Goal: Information Seeking & Learning: Find specific fact

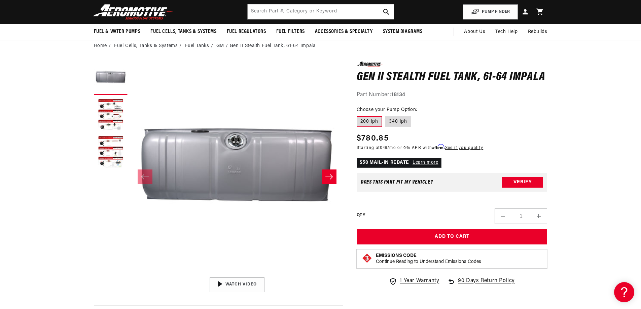
scroll to position [0, 1280]
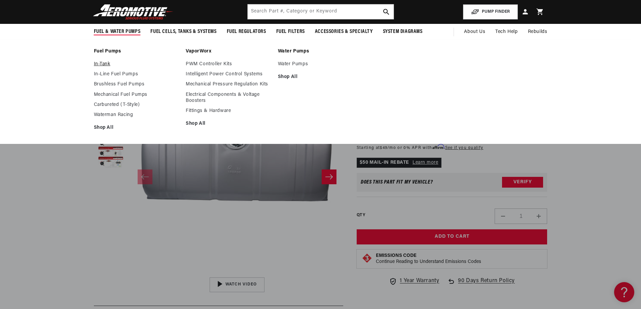
click at [102, 63] on link "In-Tank" at bounding box center [136, 64] width 85 height 6
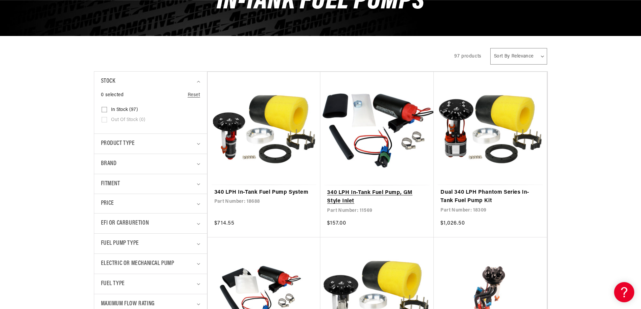
scroll to position [0, 427]
click at [403, 193] on link "340 LPH In-Tank Fuel Pump, GM Style Inlet" at bounding box center [377, 197] width 100 height 17
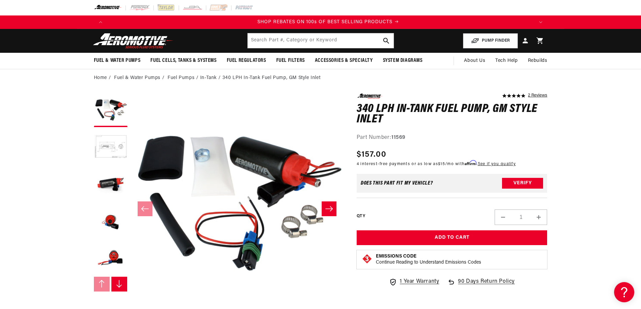
scroll to position [0, 853]
click at [106, 142] on button "Load image 2 in gallery view" at bounding box center [111, 148] width 34 height 34
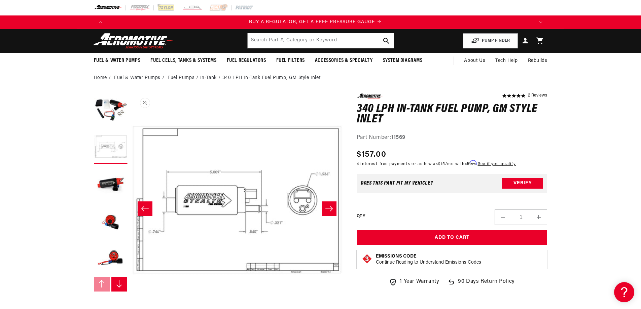
scroll to position [0, 0]
click at [117, 282] on icon "Slide right" at bounding box center [119, 284] width 7 height 8
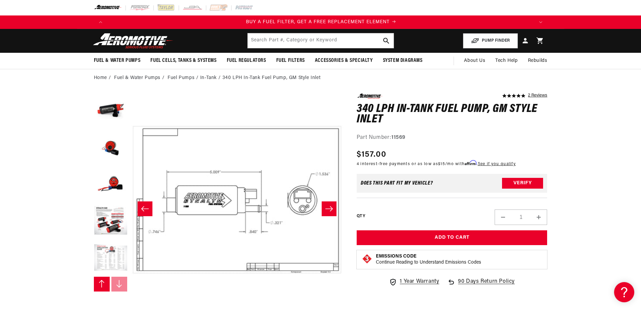
scroll to position [0, 427]
click at [114, 262] on button "Load image 7 in gallery view" at bounding box center [111, 259] width 34 height 34
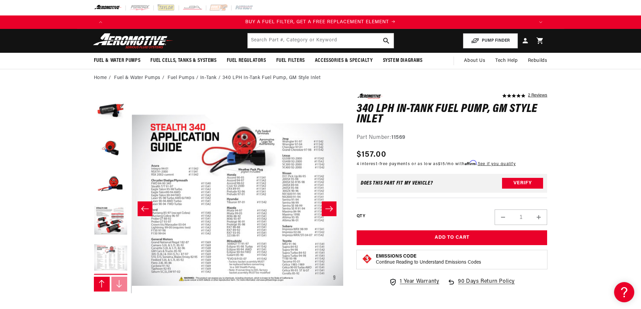
scroll to position [0, 1274]
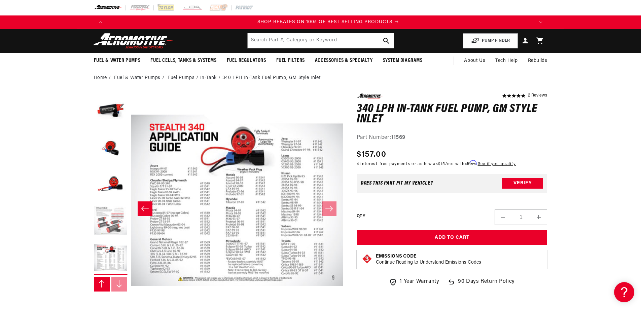
click at [115, 227] on button "Load image 6 in gallery view" at bounding box center [111, 222] width 34 height 34
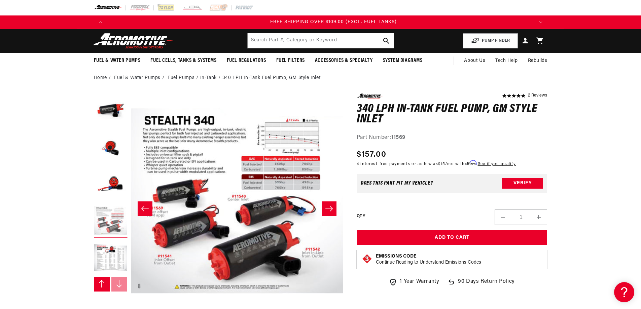
scroll to position [0, 1280]
click at [120, 247] on button "Load image 7 in gallery view" at bounding box center [111, 259] width 34 height 34
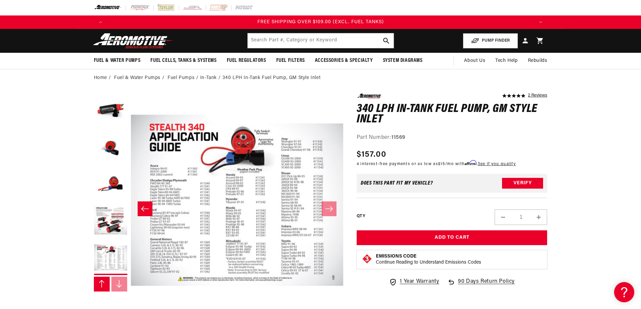
click at [145, 208] on icon "Slide left" at bounding box center [145, 209] width 8 height 7
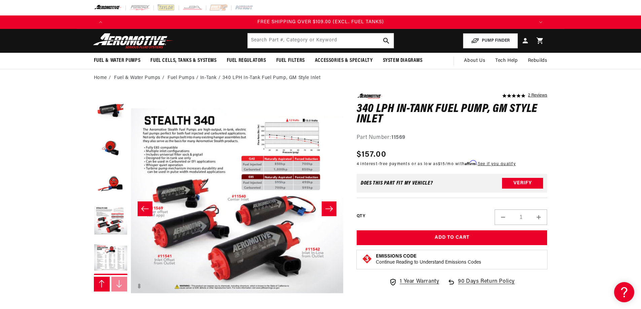
click at [145, 208] on icon "Slide left" at bounding box center [145, 209] width 8 height 7
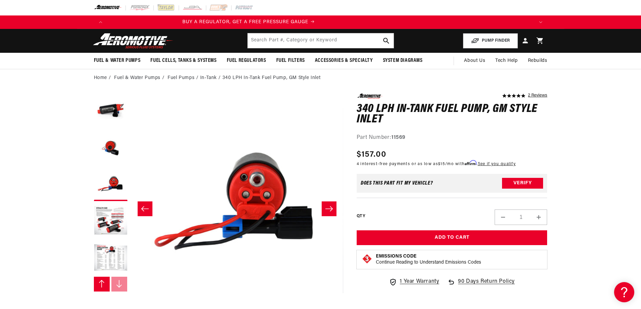
scroll to position [0, 7]
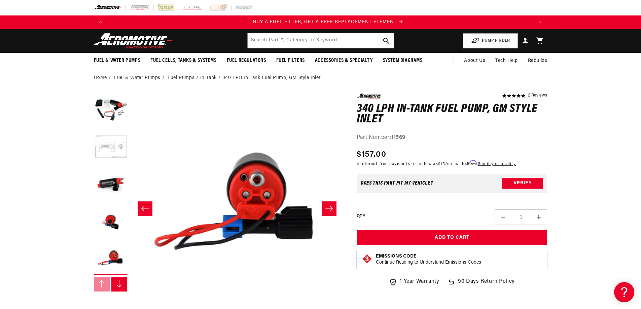
scroll to position [0, 427]
click at [107, 147] on button "Load image 2 in gallery view" at bounding box center [111, 148] width 34 height 34
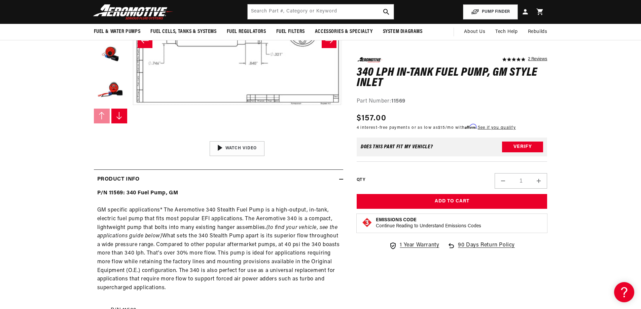
scroll to position [0, 853]
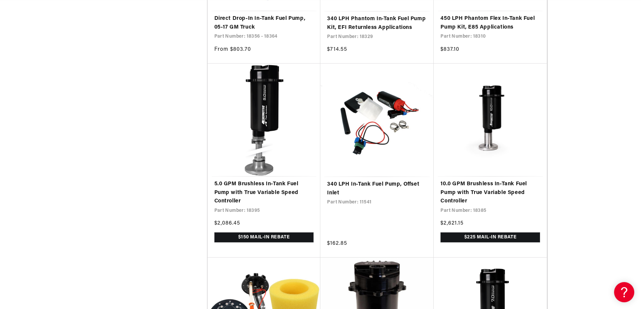
scroll to position [0, 1280]
click at [360, 185] on link "340 LPH In-Tank Fuel Pump, Offset Inlet" at bounding box center [377, 188] width 100 height 17
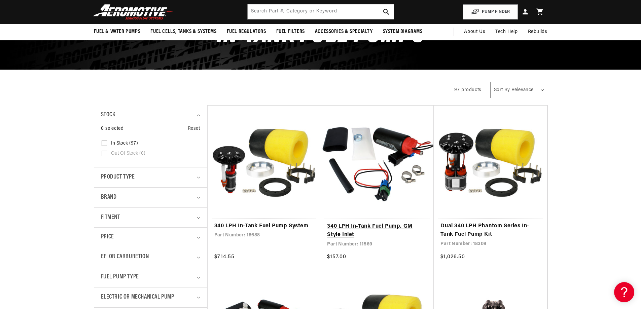
scroll to position [0, 427]
click at [372, 223] on link "340 LPH In-Tank Fuel Pump, GM Style Inlet" at bounding box center [377, 230] width 100 height 17
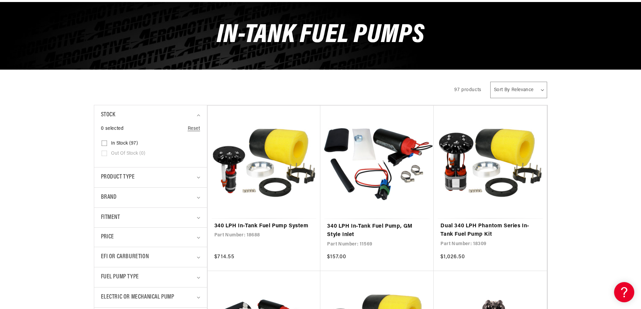
scroll to position [168, 0]
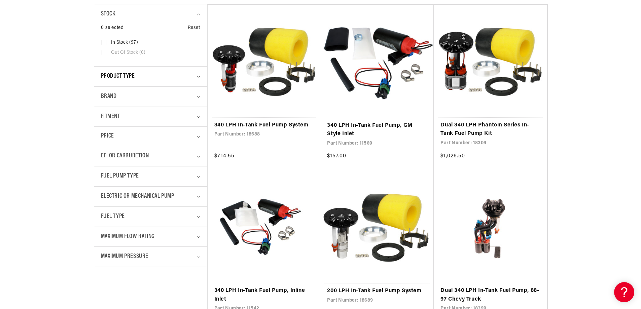
click at [198, 74] on summary "Product type" at bounding box center [150, 77] width 99 height 20
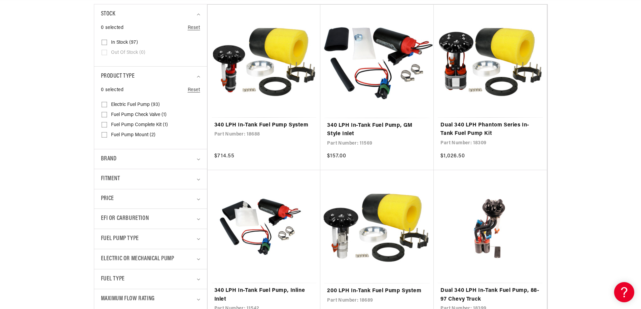
scroll to position [0, 427]
click at [144, 103] on span "Electric Fuel Pump (93)" at bounding box center [135, 105] width 49 height 6
click at [107, 103] on input "Electric Fuel Pump (93) Electric Fuel Pump (93 products)" at bounding box center [104, 105] width 5 height 5
checkbox input "true"
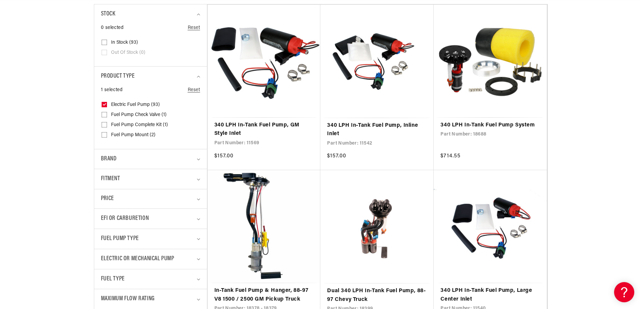
scroll to position [202, 0]
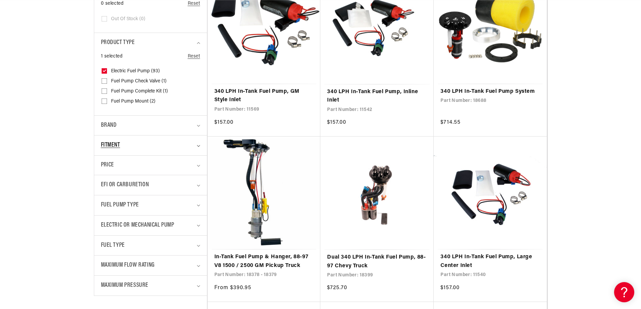
click at [200, 143] on summary "Fitment" at bounding box center [150, 146] width 99 height 20
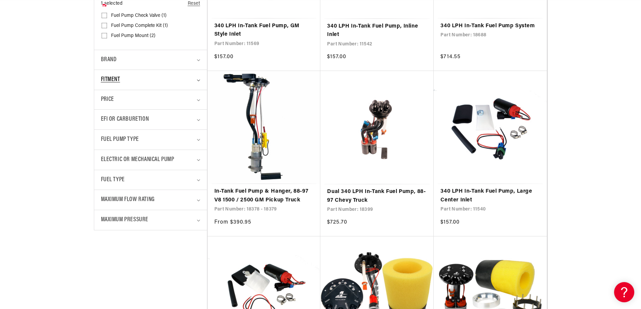
scroll to position [269, 0]
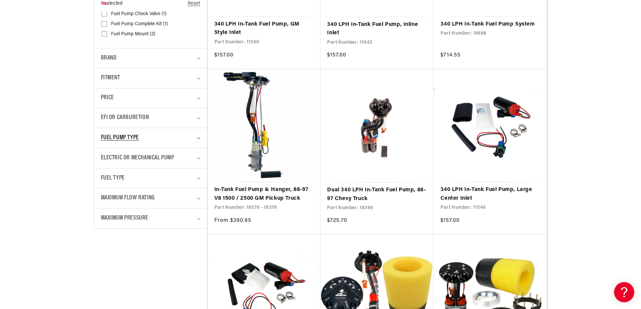
click at [198, 137] on summary "Fuel Pump Type" at bounding box center [150, 138] width 99 height 20
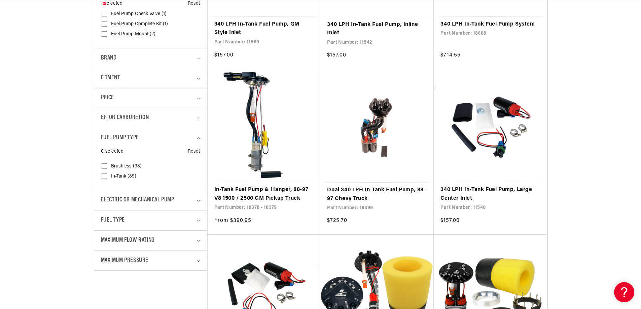
scroll to position [0, 1280]
click at [105, 176] on input "In-Tank (89) In-Tank (89 products)" at bounding box center [104, 177] width 5 height 5
checkbox input "true"
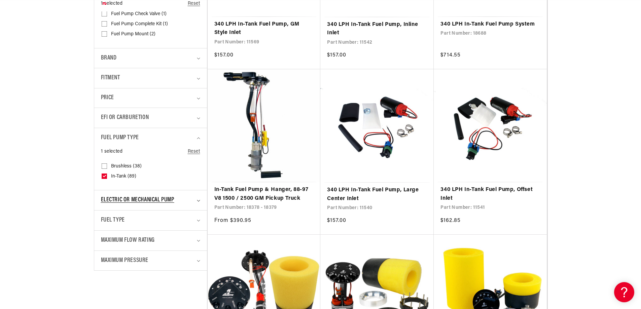
click at [198, 201] on icon "Electric or Mechanical Pump (0 selected)" at bounding box center [198, 201] width 3 height 2
click at [197, 216] on summary "Fuel Type" at bounding box center [150, 221] width 99 height 20
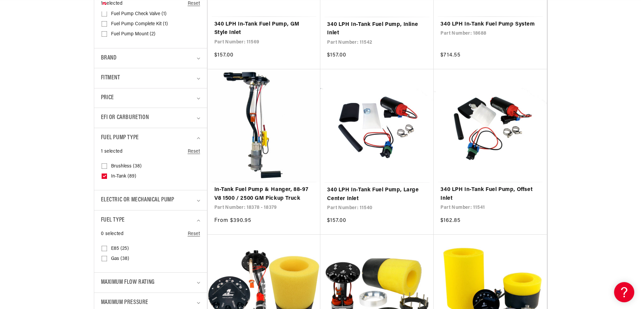
scroll to position [0, 427]
click at [103, 258] on input "Gas (38) Gas (38 products)" at bounding box center [104, 259] width 5 height 5
checkbox input "true"
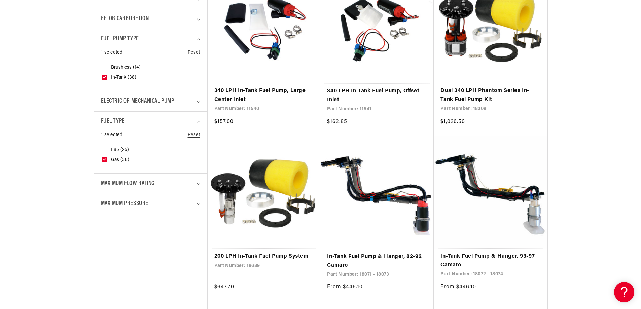
scroll to position [370, 0]
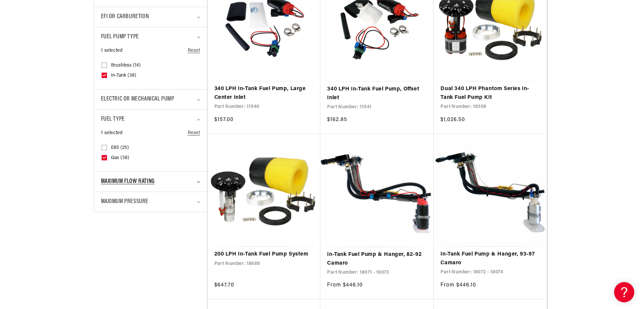
click at [198, 181] on icon "Maximum Flow Rating (0 selected)" at bounding box center [198, 182] width 3 height 2
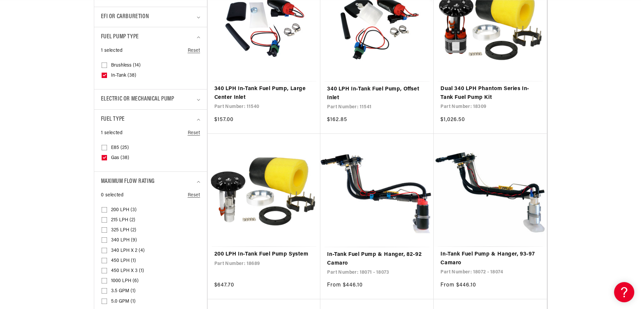
scroll to position [0, 853]
click at [104, 209] on input "200 LPH (3) 200 LPH (3 products)" at bounding box center [104, 211] width 5 height 5
checkbox input "true"
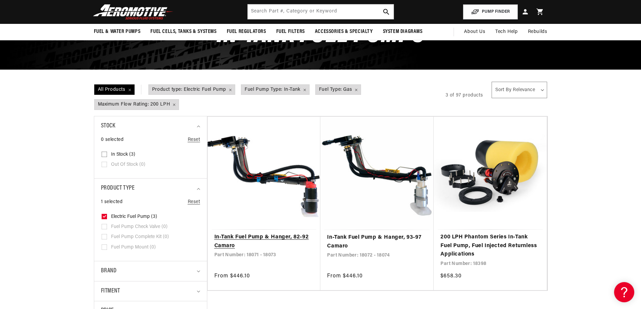
scroll to position [0, 427]
click at [255, 235] on link "In-Tank Fuel Pump & Hanger, 82-92 Camaro" at bounding box center [264, 241] width 100 height 17
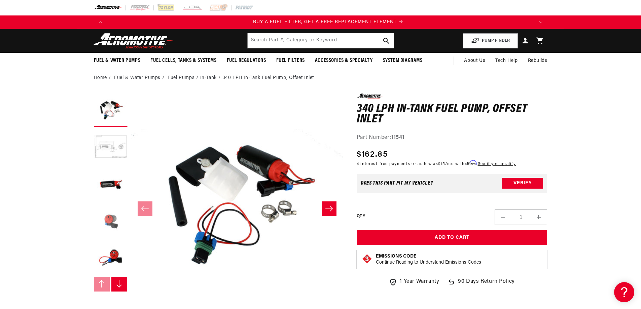
scroll to position [0, 427]
click at [104, 221] on button "Load image 4 in gallery view" at bounding box center [111, 222] width 34 height 34
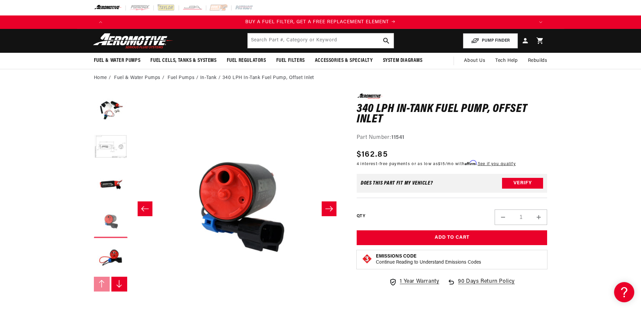
scroll to position [0, 637]
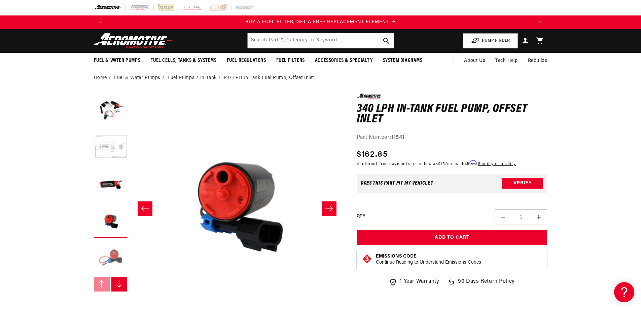
click at [116, 252] on button "Load image 5 in gallery view" at bounding box center [111, 259] width 34 height 34
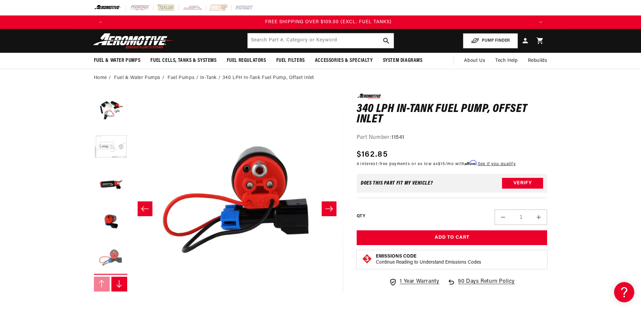
scroll to position [0, 1280]
click at [118, 220] on button "Load image 4 in gallery view" at bounding box center [111, 222] width 34 height 34
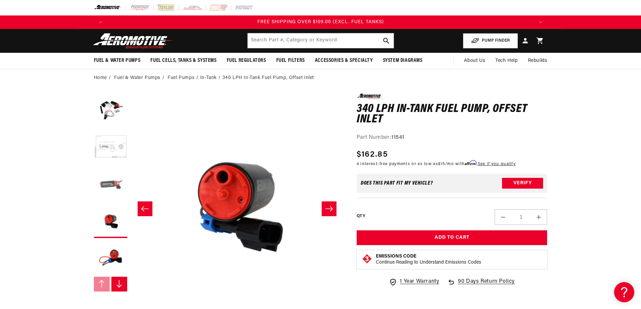
click at [115, 184] on button "Load image 3 in gallery view" at bounding box center [111, 185] width 34 height 34
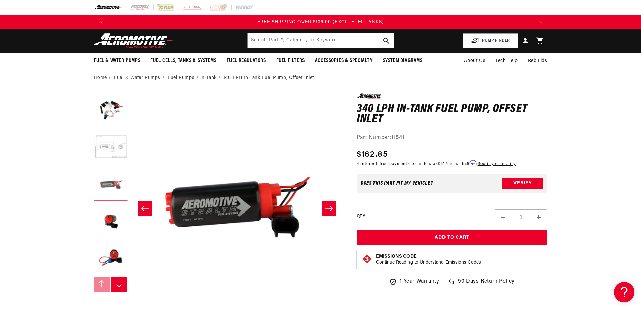
scroll to position [0, 425]
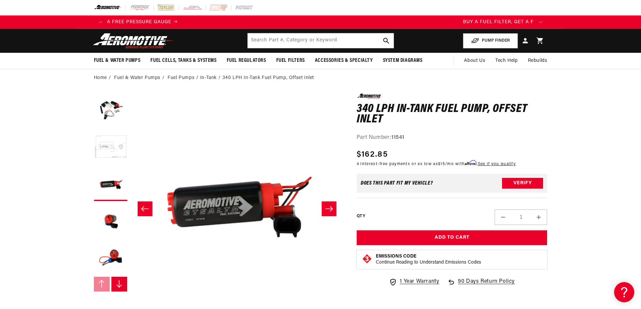
click at [114, 142] on button "Load image 2 in gallery view" at bounding box center [111, 148] width 34 height 34
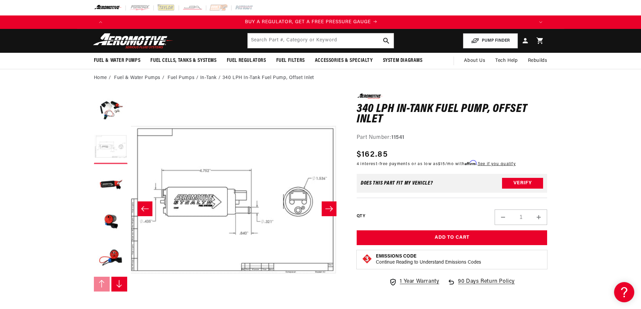
scroll to position [0, 0]
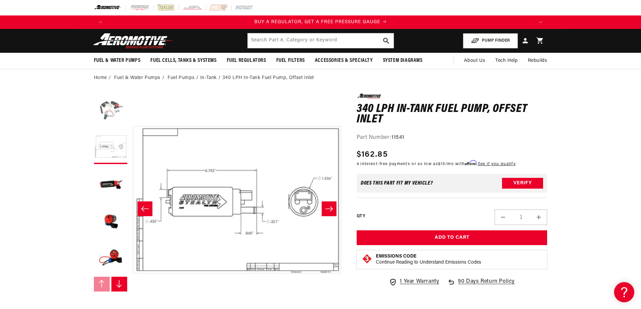
click at [111, 114] on button "Load image 1 in gallery view" at bounding box center [111, 111] width 34 height 34
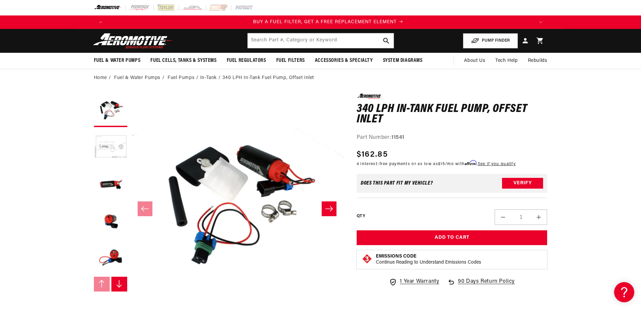
scroll to position [0, 427]
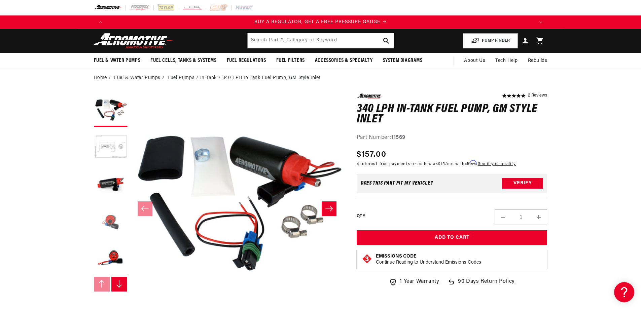
click at [111, 220] on button "Load image 4 in gallery view" at bounding box center [111, 222] width 34 height 34
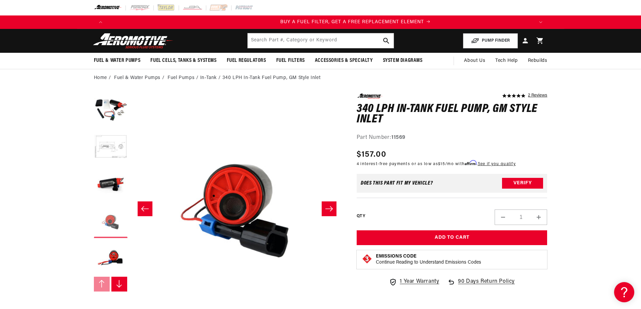
scroll to position [0, 427]
click at [114, 251] on button "Load image 5 in gallery view" at bounding box center [111, 259] width 34 height 34
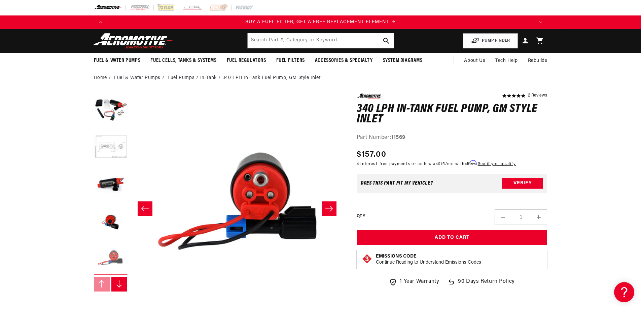
scroll to position [0, 850]
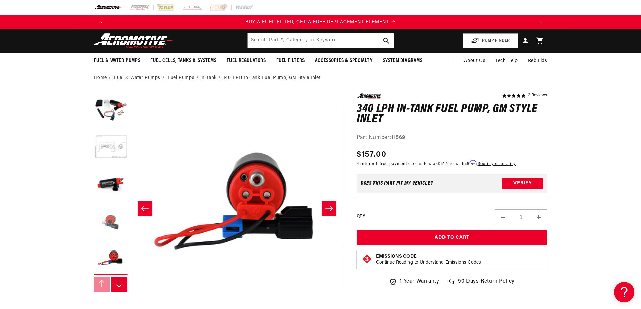
click at [110, 220] on button "Load image 4 in gallery view" at bounding box center [111, 222] width 34 height 34
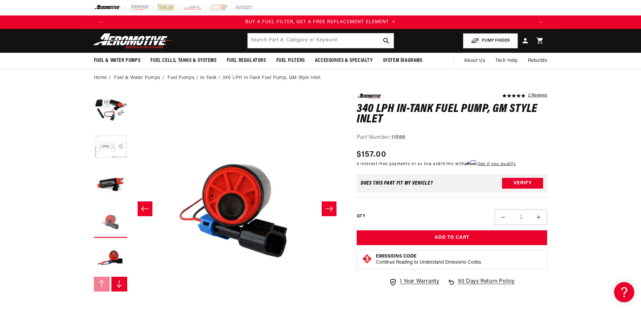
scroll to position [0, 637]
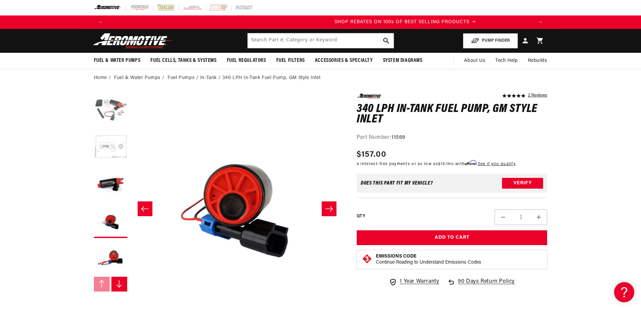
click at [117, 105] on button "Load image 1 in gallery view" at bounding box center [111, 111] width 34 height 34
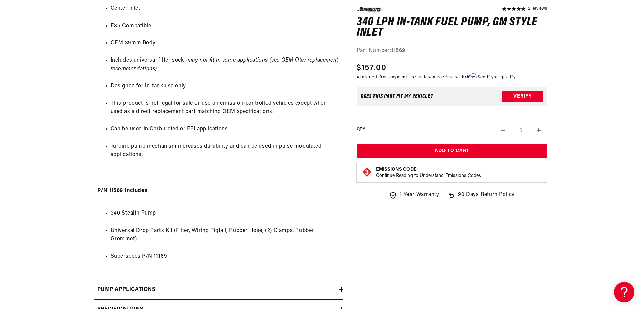
scroll to position [0, 747]
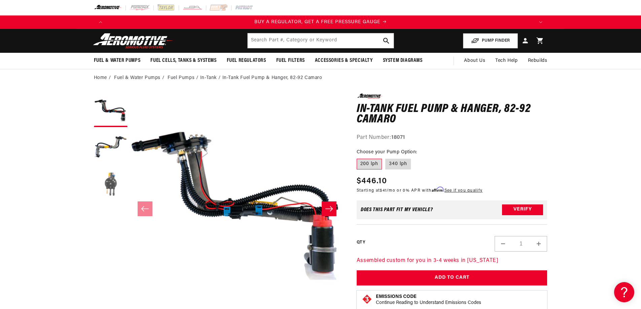
click at [108, 186] on button "Load image 3 in gallery view" at bounding box center [111, 185] width 34 height 34
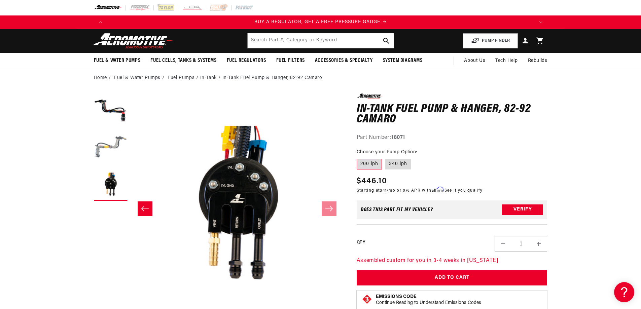
click at [109, 146] on button "Load image 2 in gallery view" at bounding box center [111, 148] width 34 height 34
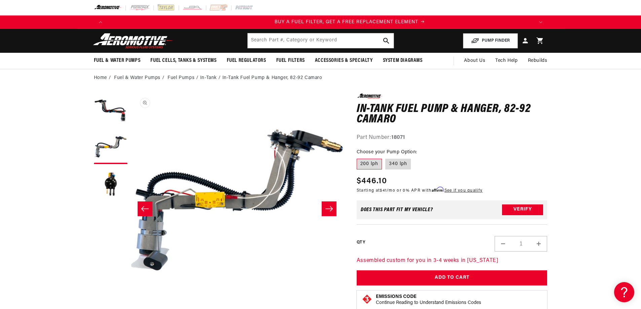
scroll to position [0, 427]
click at [104, 184] on button "Load image 3 in gallery view" at bounding box center [111, 185] width 34 height 34
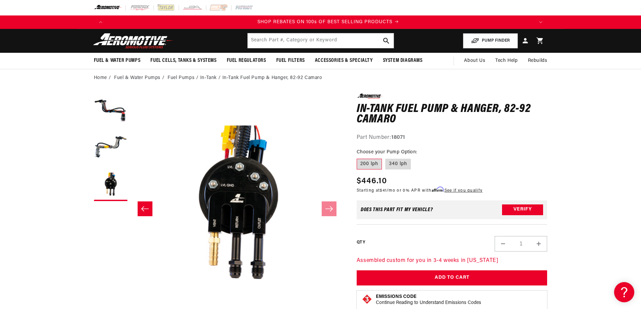
scroll to position [0, 853]
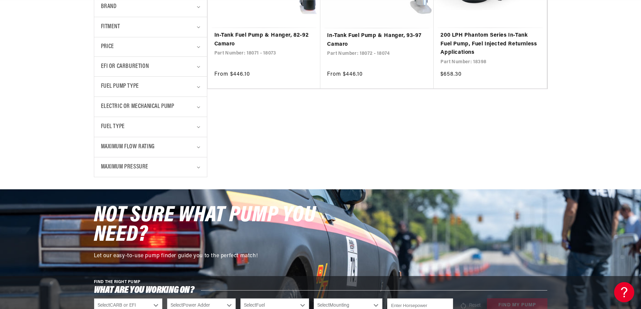
scroll to position [0, 853]
click at [201, 128] on details "Fuel Type 1 selected Reset Fuel Type E85 (3) E85 (3 products) Gas (3) Gas (3 pr…" at bounding box center [150, 127] width 113 height 20
click at [196, 166] on summary "Maximum Pressure" at bounding box center [150, 167] width 99 height 20
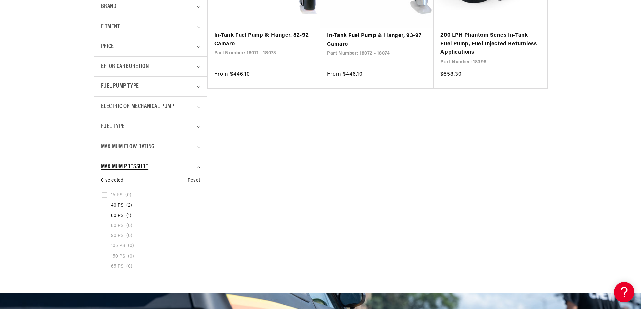
click at [196, 166] on summary "Maximum Pressure" at bounding box center [150, 167] width 99 height 20
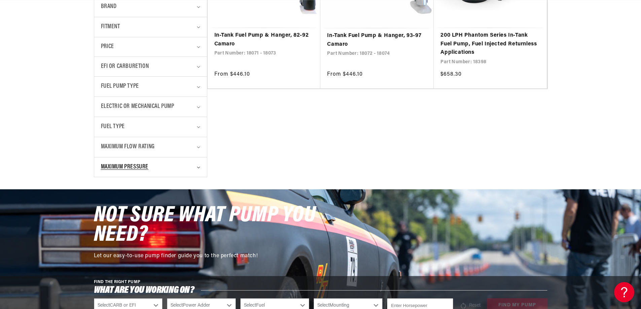
scroll to position [0, 1280]
click at [197, 145] on summary "Maximum Flow Rating" at bounding box center [150, 147] width 99 height 20
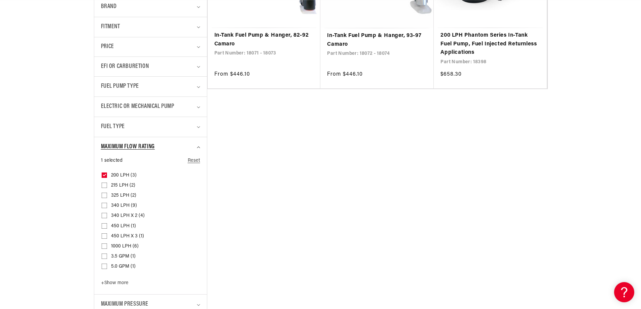
click at [197, 145] on summary "Maximum Flow Rating" at bounding box center [150, 147] width 99 height 20
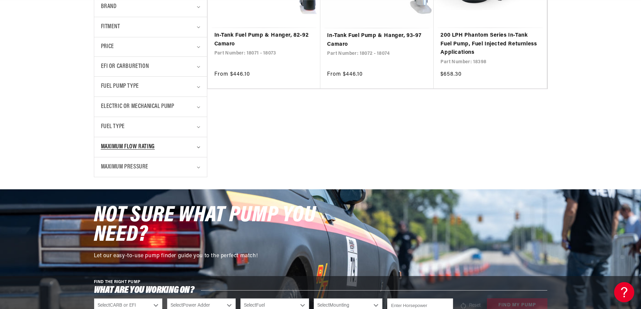
click at [197, 145] on summary "Maximum Flow Rating" at bounding box center [150, 147] width 99 height 20
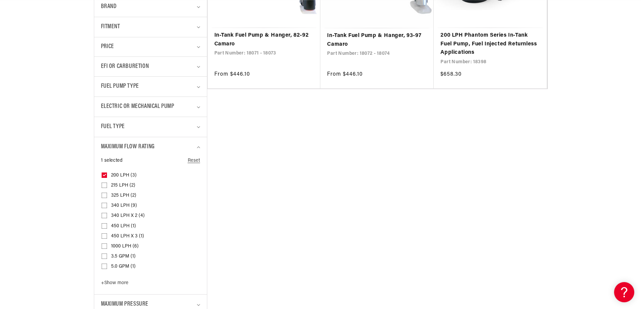
click at [104, 174] on icon at bounding box center [105, 175] width 4 height 2
click at [104, 174] on input "200 LPH (3) 200 LPH (3 products)" at bounding box center [104, 176] width 5 height 5
checkbox input "false"
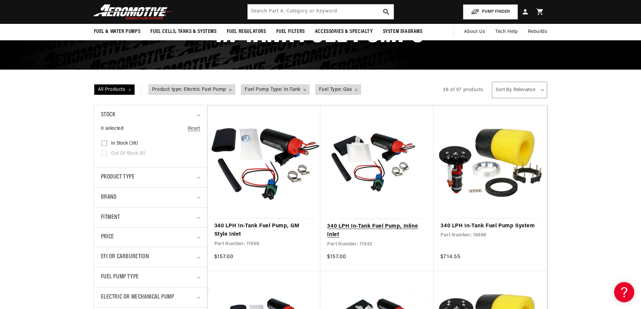
scroll to position [0, 427]
click at [369, 222] on link "340 LPH In-Tank Fuel Pump, Inline Inlet" at bounding box center [377, 230] width 100 height 17
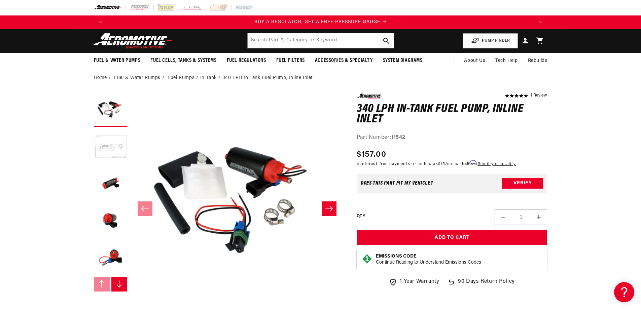
click at [116, 147] on button "Load image 2 in gallery view" at bounding box center [111, 148] width 34 height 34
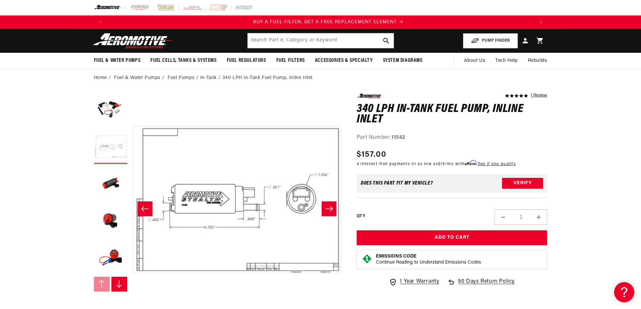
scroll to position [0, 427]
click at [107, 180] on button "Load image 3 in gallery view" at bounding box center [111, 185] width 34 height 34
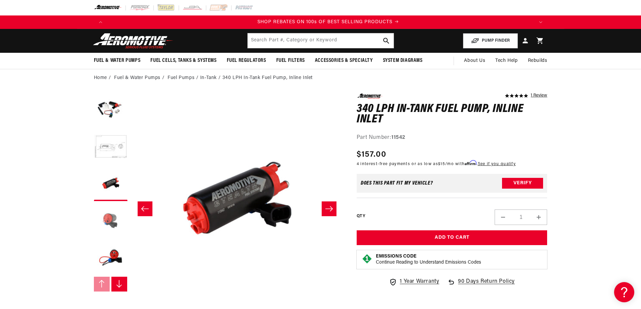
scroll to position [0, 853]
click at [110, 214] on button "Load image 4 in gallery view" at bounding box center [111, 222] width 34 height 34
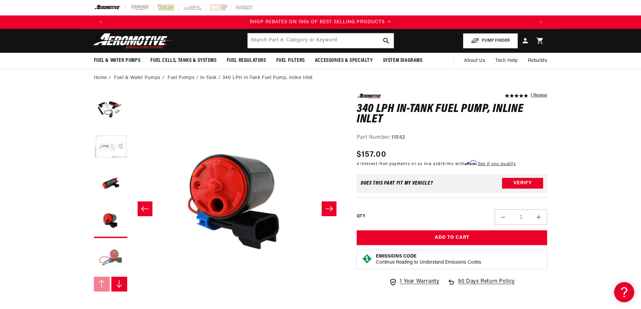
click at [117, 255] on button "Load image 5 in gallery view" at bounding box center [111, 259] width 34 height 34
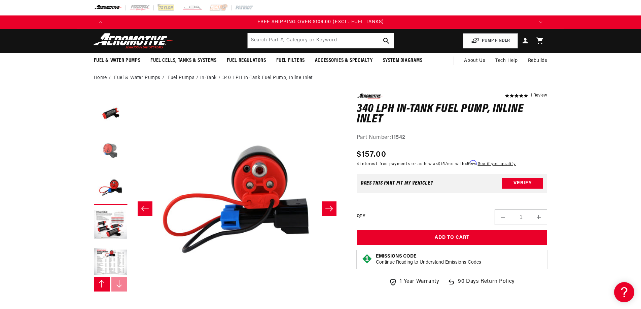
scroll to position [74, 0]
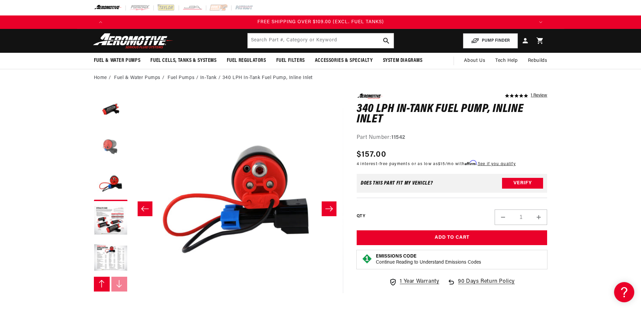
click at [112, 220] on button "Load image 6 in gallery view" at bounding box center [111, 222] width 34 height 34
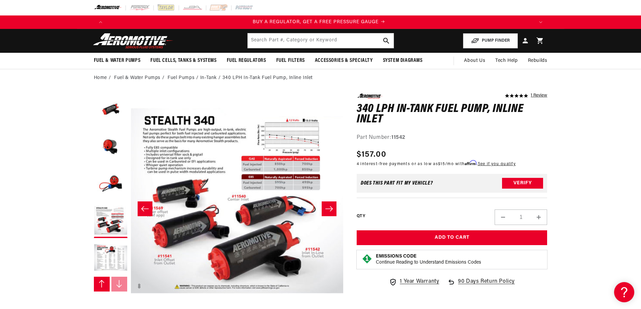
scroll to position [0, 0]
click at [110, 239] on ul "Gallery Viewer" at bounding box center [111, 185] width 34 height 182
click at [110, 249] on button "Load image 7 in gallery view" at bounding box center [111, 259] width 34 height 34
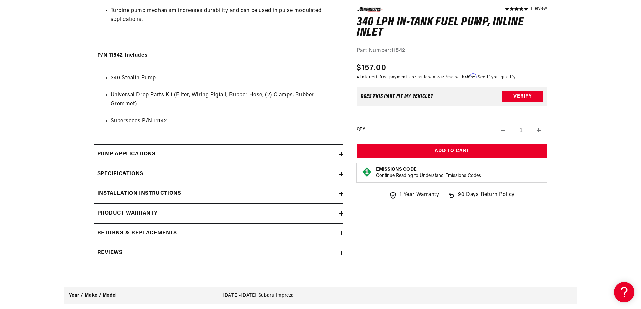
click at [341, 195] on icon at bounding box center [341, 194] width 0 height 4
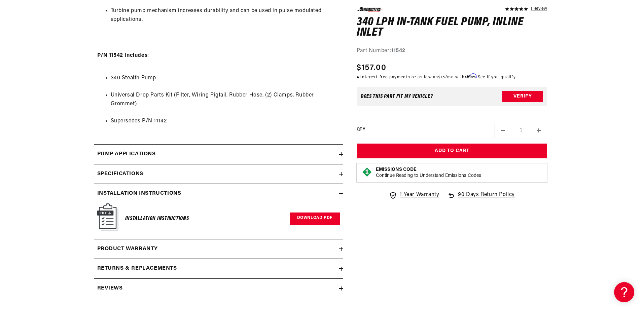
scroll to position [0, 427]
click at [323, 216] on link "Download PDF" at bounding box center [315, 219] width 50 height 12
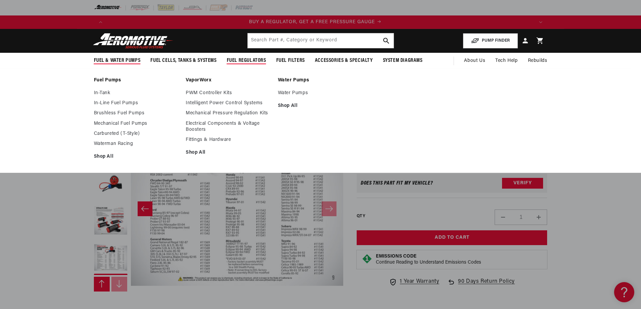
scroll to position [0, 0]
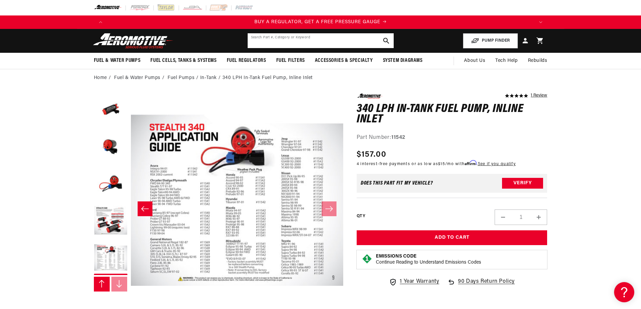
click at [254, 37] on input "text" at bounding box center [321, 40] width 146 height 15
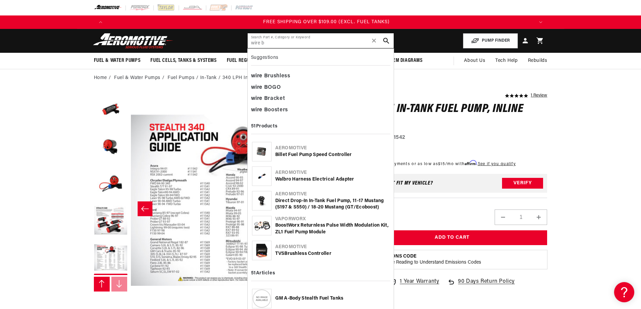
scroll to position [0, 1280]
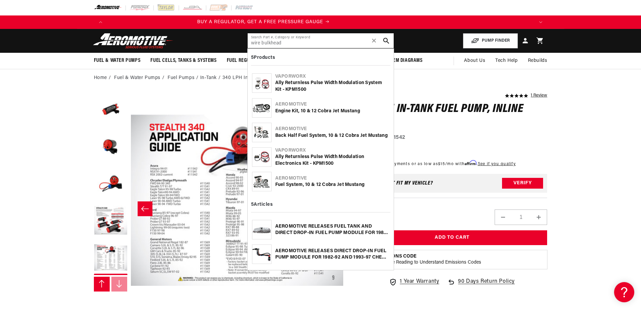
type input "wire bulkhead"
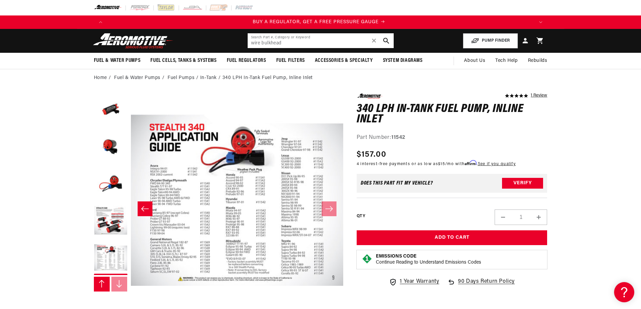
scroll to position [0, 0]
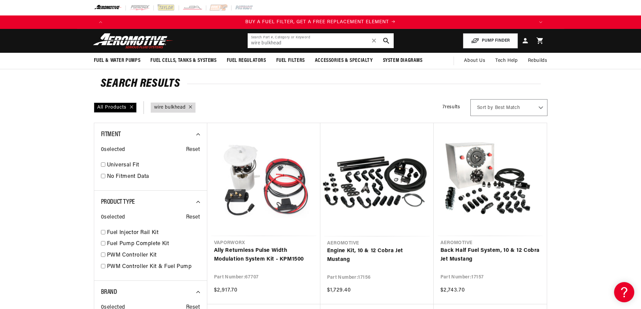
click at [294, 44] on input "wire bulkhead" at bounding box center [321, 40] width 146 height 15
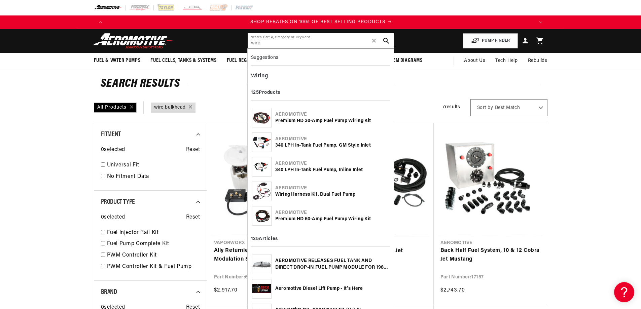
scroll to position [0, 853]
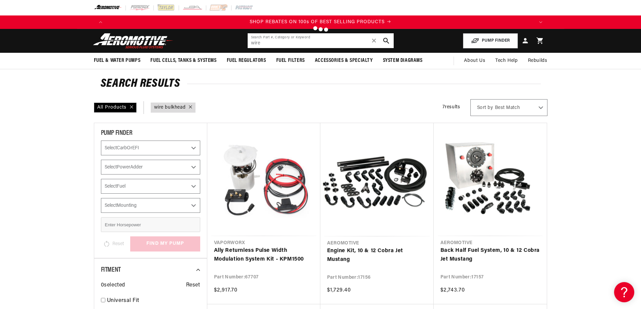
type input "wire"
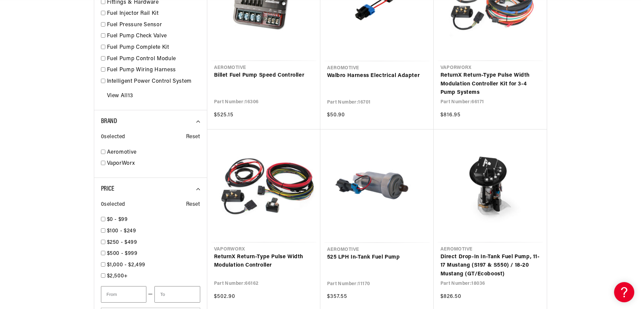
scroll to position [0, 1280]
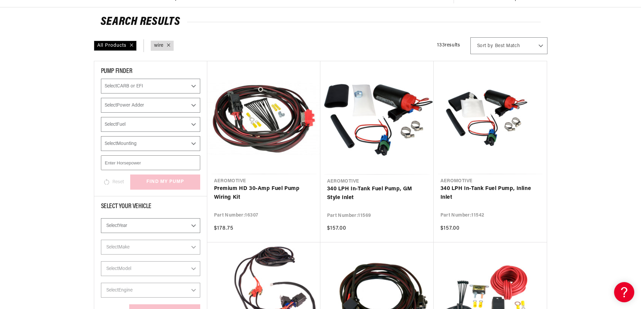
scroll to position [67, 0]
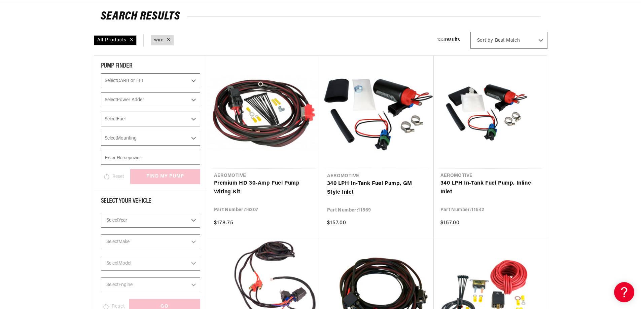
click at [387, 180] on link "340 LPH In-Tank Fuel Pump, GM Style Inlet" at bounding box center [377, 188] width 100 height 17
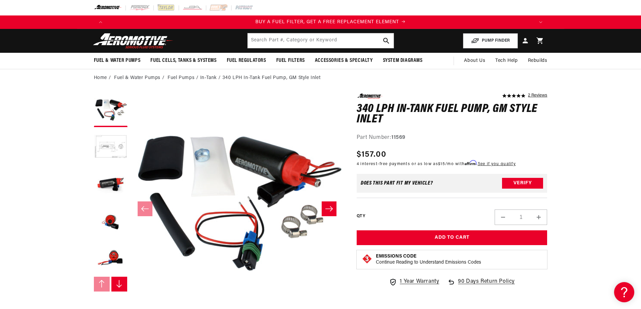
scroll to position [0, 427]
drag, startPoint x: 391, startPoint y: 137, endPoint x: 412, endPoint y: 137, distance: 20.9
click at [412, 137] on div "Part Number: 11569" at bounding box center [452, 138] width 191 height 9
copy div "11569"
